Goal: Task Accomplishment & Management: Manage account settings

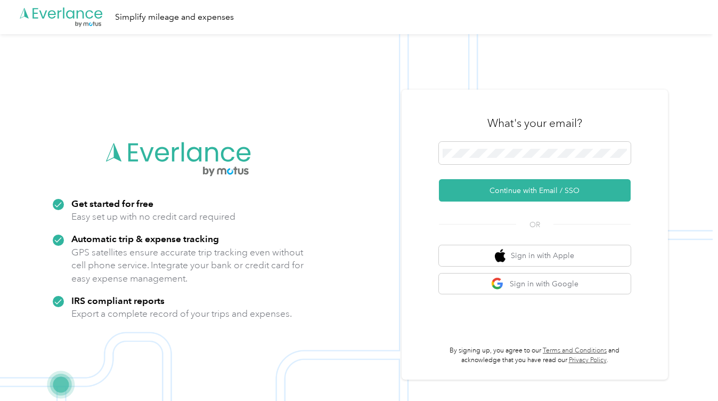
click at [37, 93] on img at bounding box center [356, 234] width 713 height 401
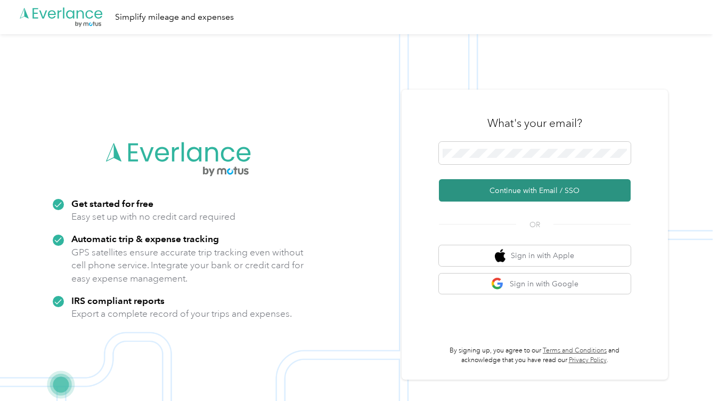
click at [545, 193] on button "Continue with Email / SSO" at bounding box center [535, 190] width 192 height 22
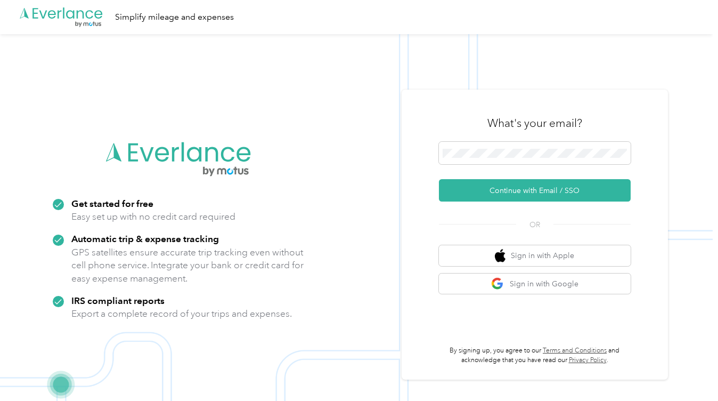
scroll to position [22, 0]
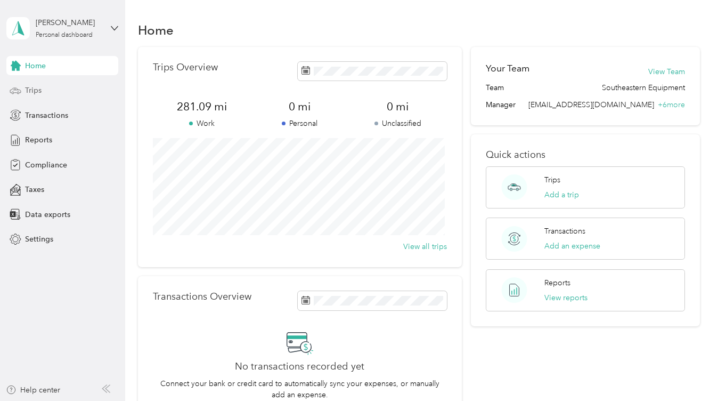
click at [38, 91] on span "Trips" at bounding box center [33, 90] width 17 height 11
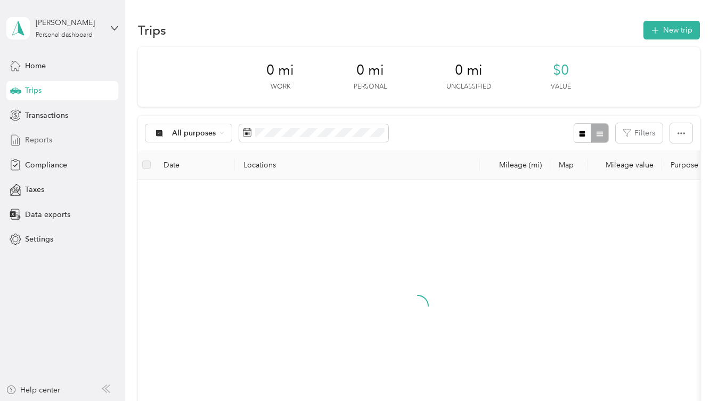
click at [34, 135] on div "Reports" at bounding box center [62, 140] width 112 height 19
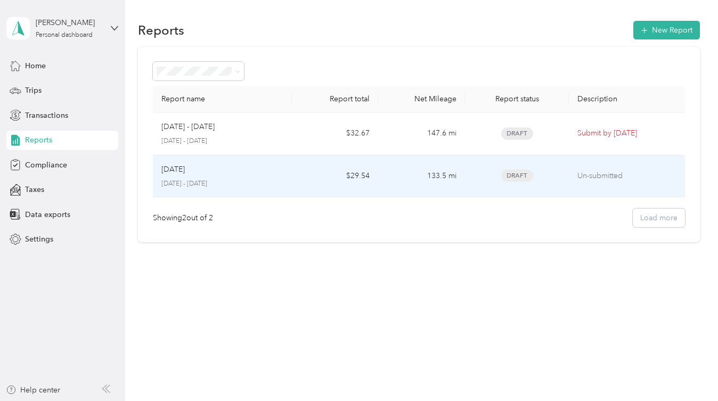
click at [271, 183] on p "[DATE] - [DATE]" at bounding box center [221, 184] width 121 height 10
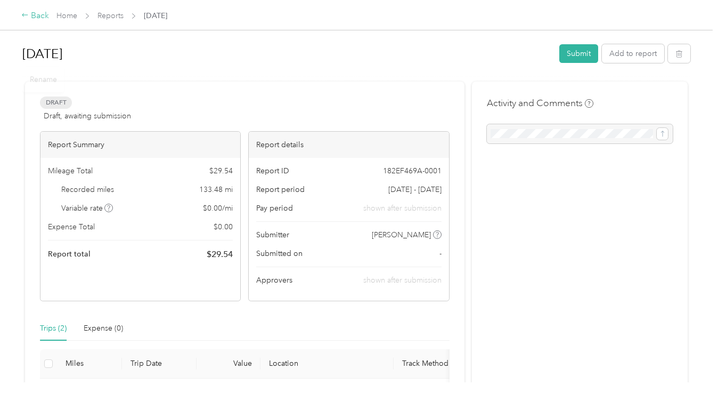
click at [23, 15] on icon at bounding box center [25, 14] width 6 height 3
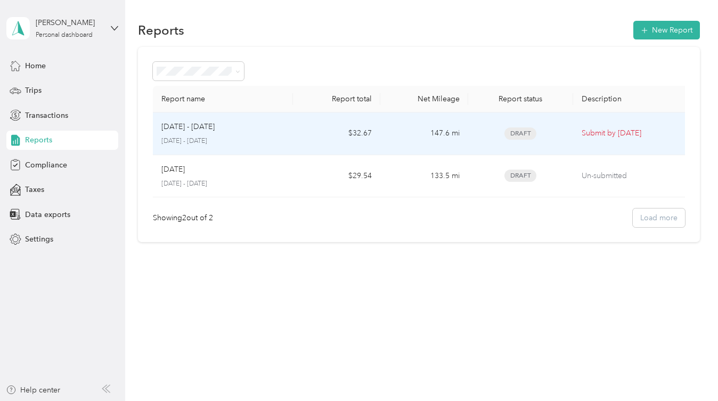
click at [249, 121] on div "[DATE] - [DATE]" at bounding box center [222, 127] width 123 height 12
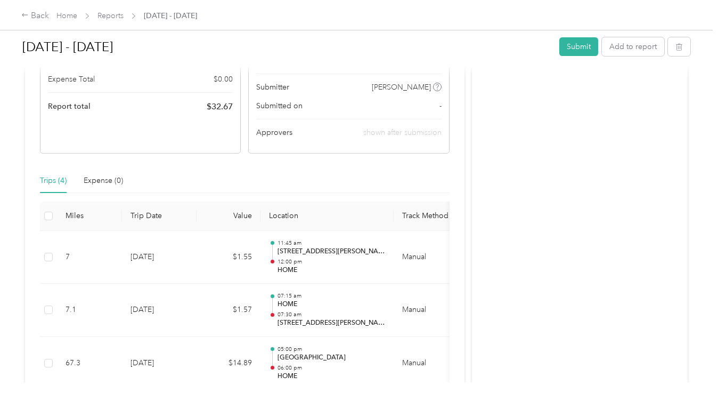
scroll to position [160, 0]
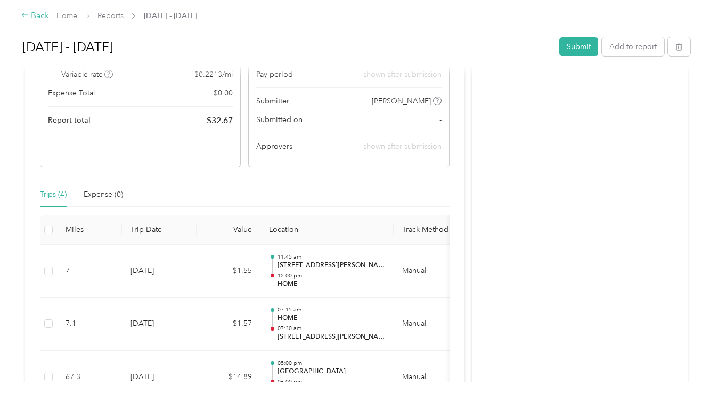
click at [25, 18] on icon at bounding box center [24, 14] width 7 height 7
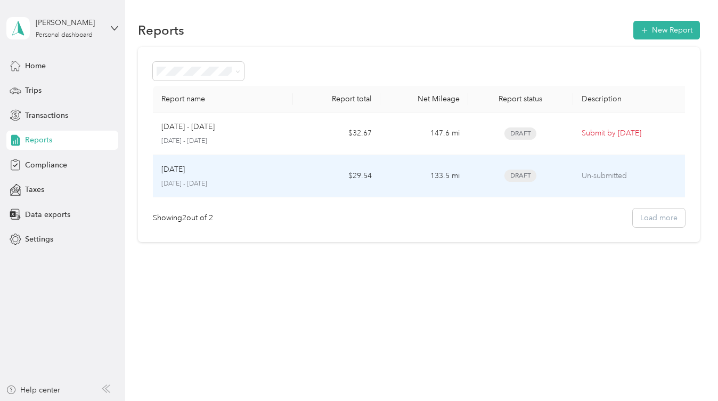
click at [637, 176] on p "Un-submitted" at bounding box center [632, 176] width 100 height 12
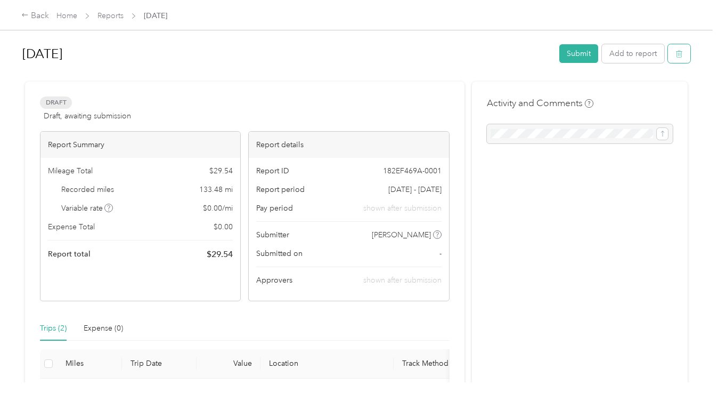
click at [676, 56] on icon "button" at bounding box center [679, 53] width 7 height 7
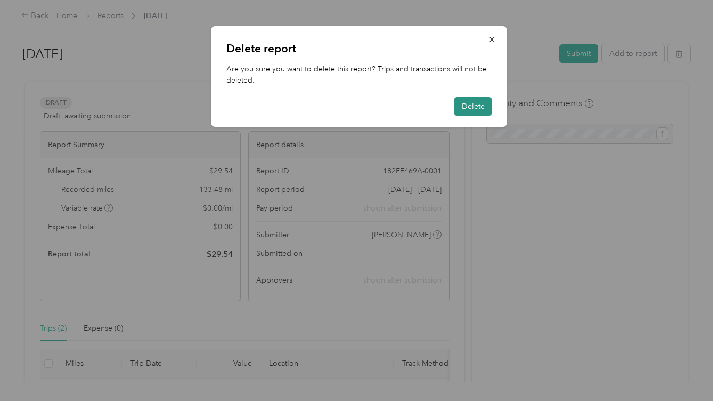
click at [482, 109] on button "Delete" at bounding box center [474, 106] width 38 height 19
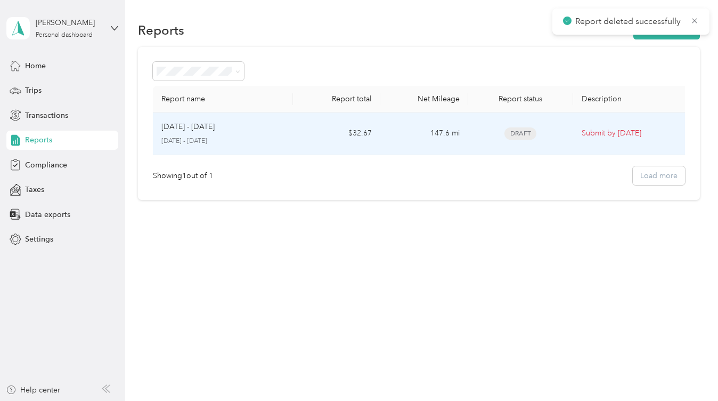
click at [484, 139] on div "Draft" at bounding box center [521, 133] width 88 height 12
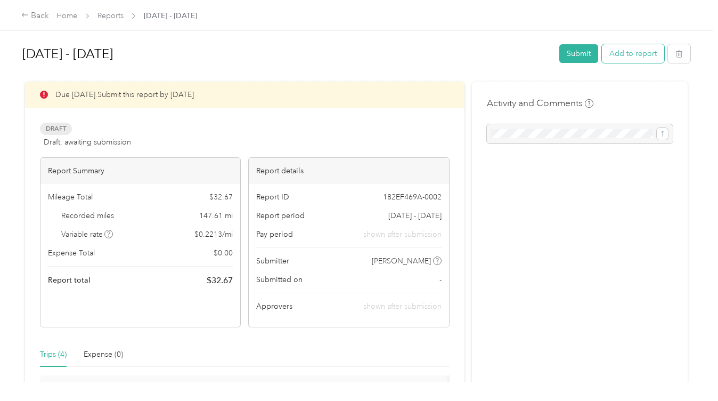
click at [620, 48] on button "Add to report" at bounding box center [633, 53] width 62 height 19
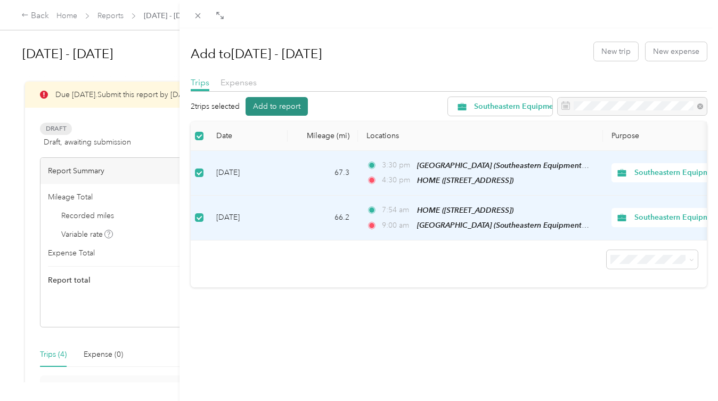
click at [278, 109] on button "Add to report" at bounding box center [277, 106] width 62 height 19
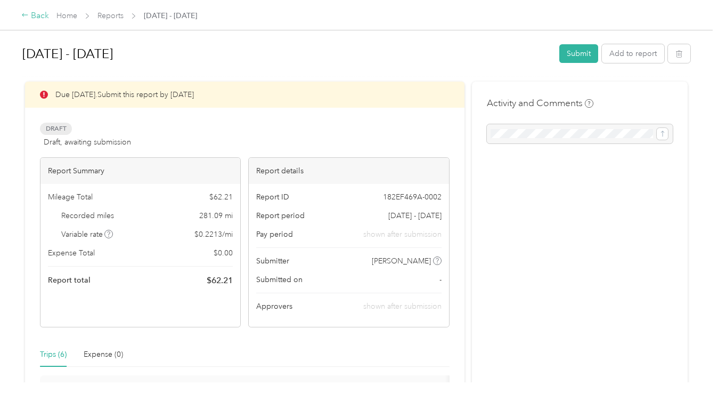
click at [23, 14] on icon at bounding box center [24, 14] width 7 height 7
